Goal: Information Seeking & Learning: Learn about a topic

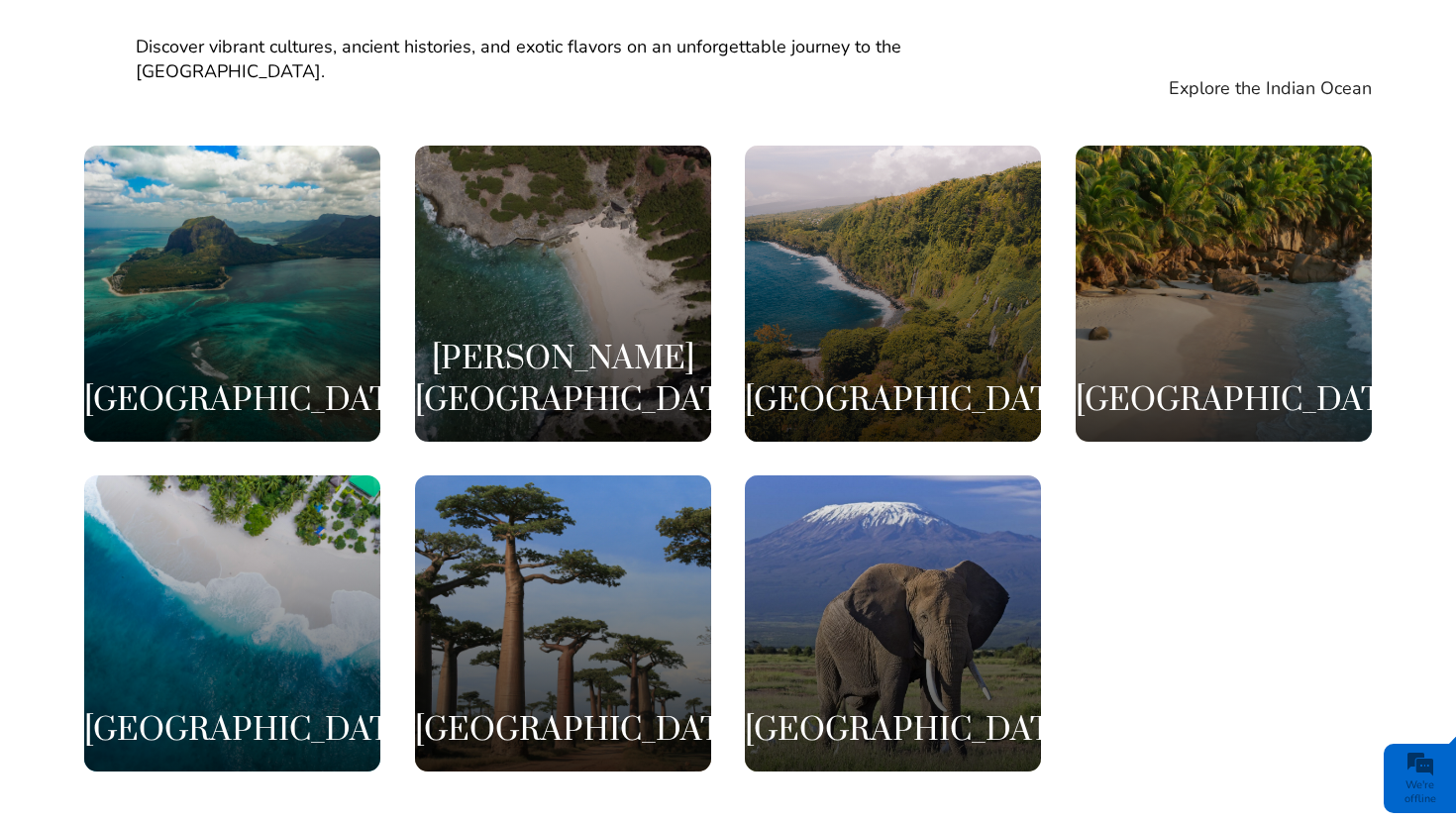
scroll to position [3922, 0]
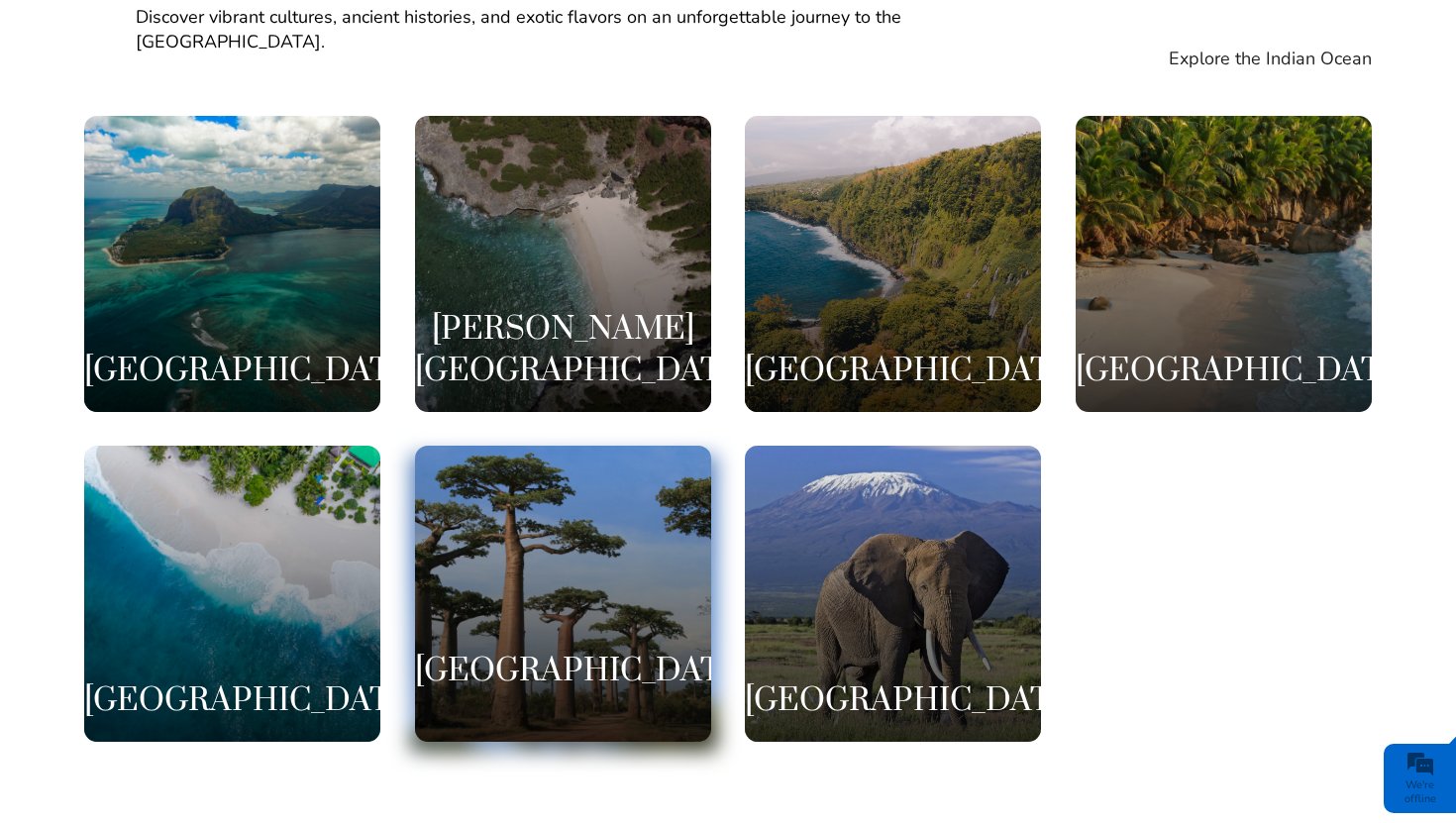
click at [532, 522] on div "[GEOGRAPHIC_DATA]" at bounding box center [563, 594] width 297 height 297
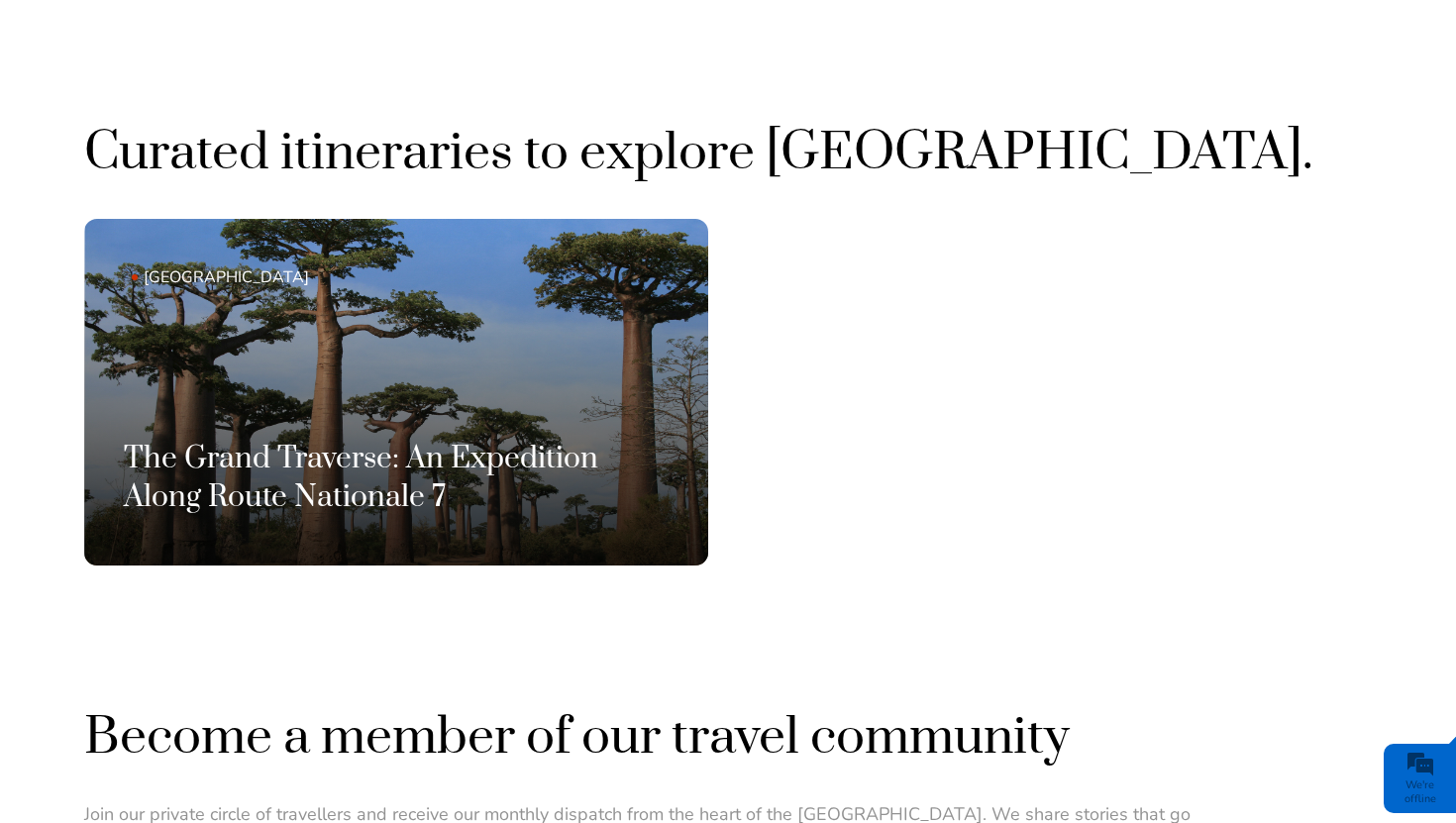
scroll to position [1268, 0]
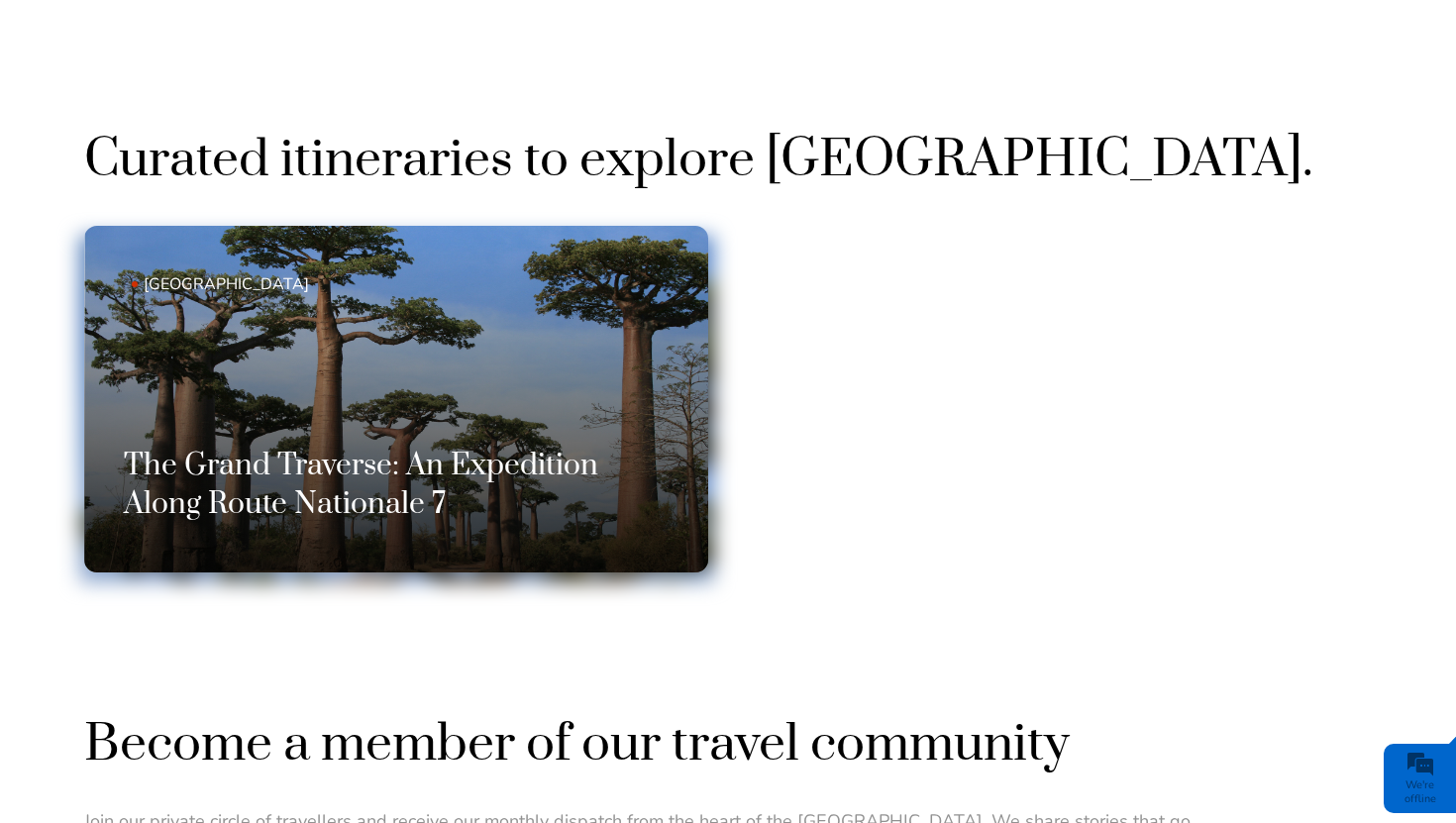
click at [533, 475] on h3 "The Grand Traverse: An Expedition Along Route Nationale 7" at bounding box center [395, 486] width 544 height 78
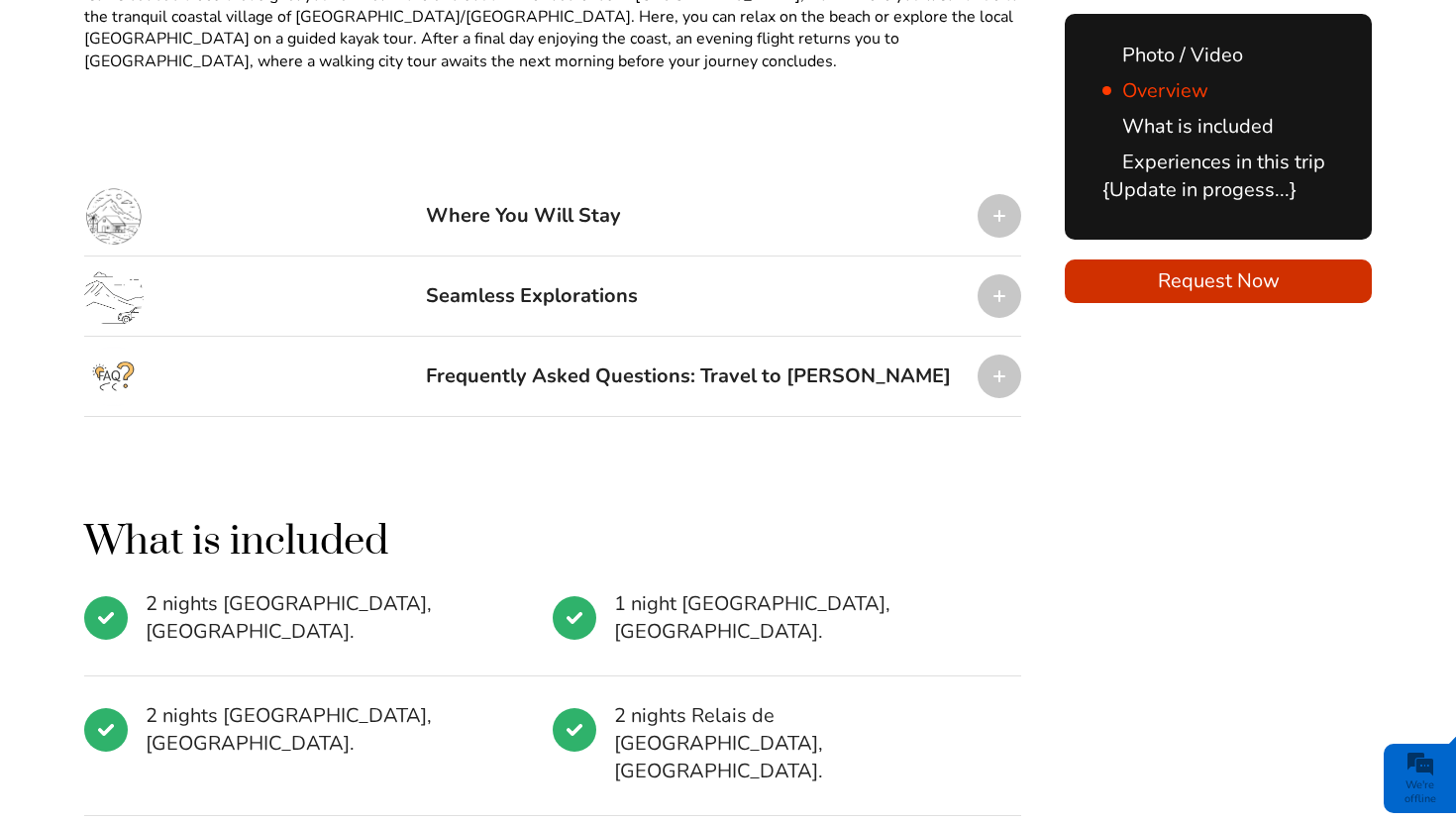
scroll to position [2179, 0]
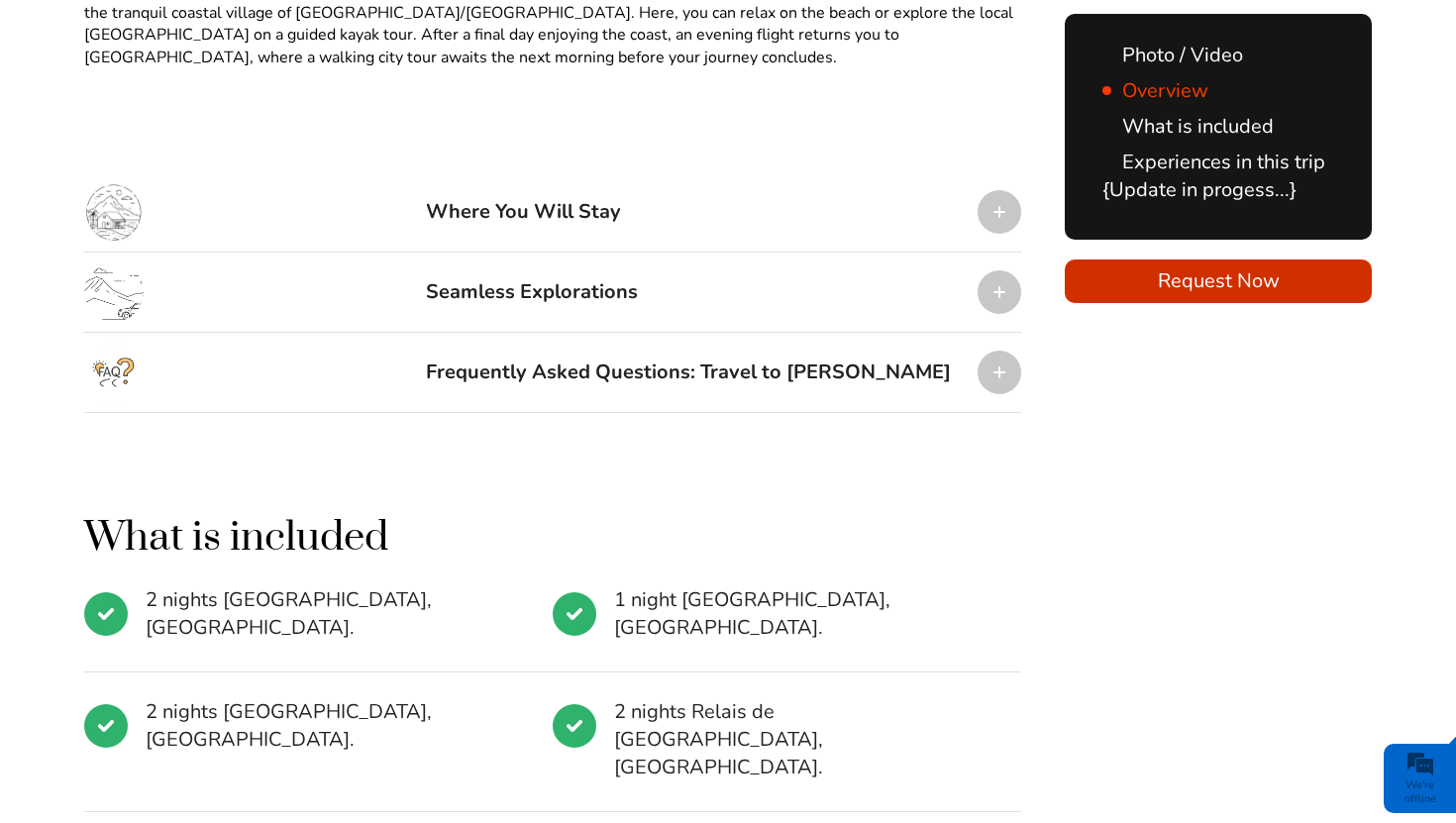
click at [587, 182] on div "Where You Will Stay" at bounding box center [523, 212] width 195 height 60
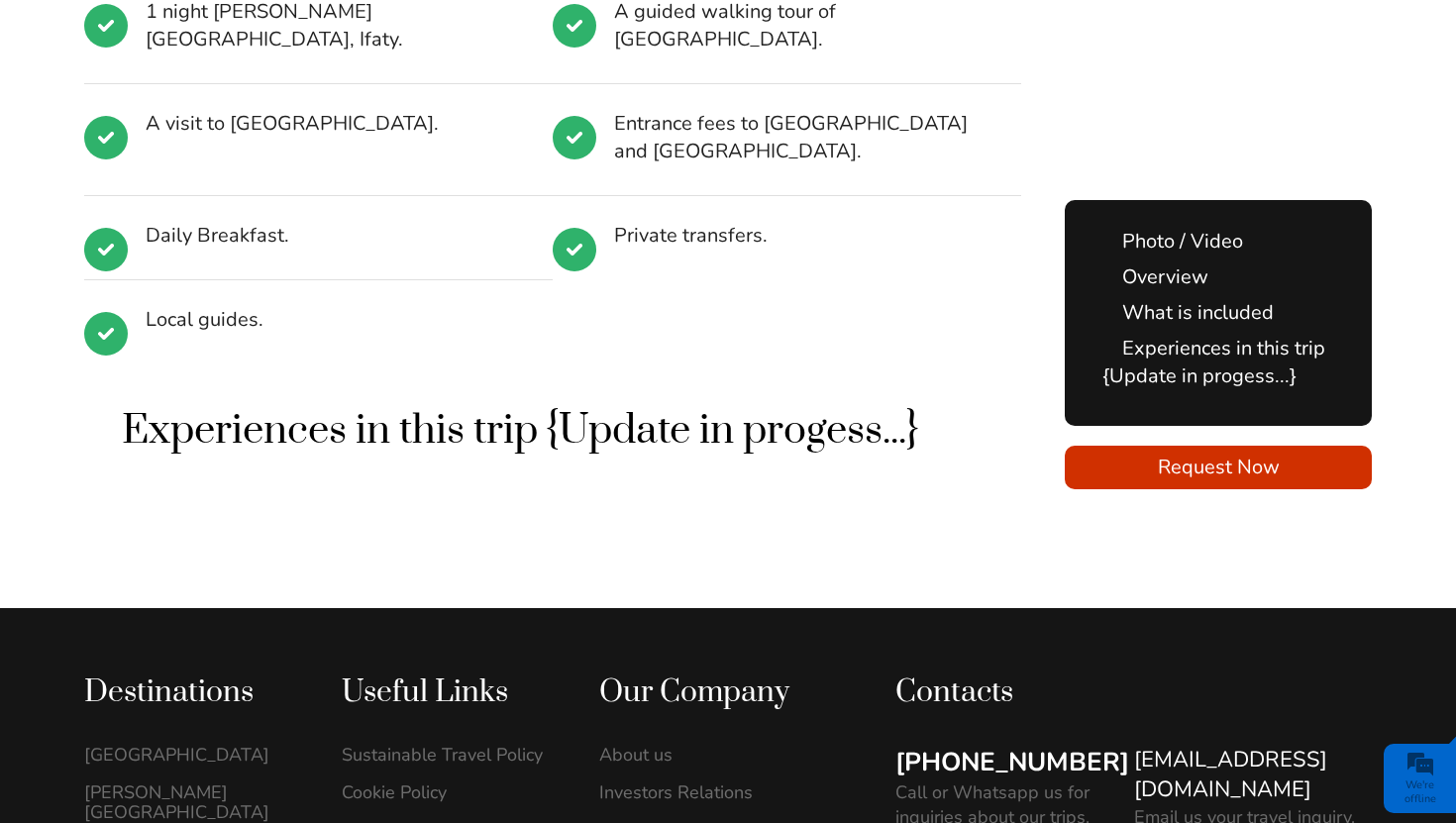
scroll to position [3804, 0]
